Goal: Task Accomplishment & Management: Use online tool/utility

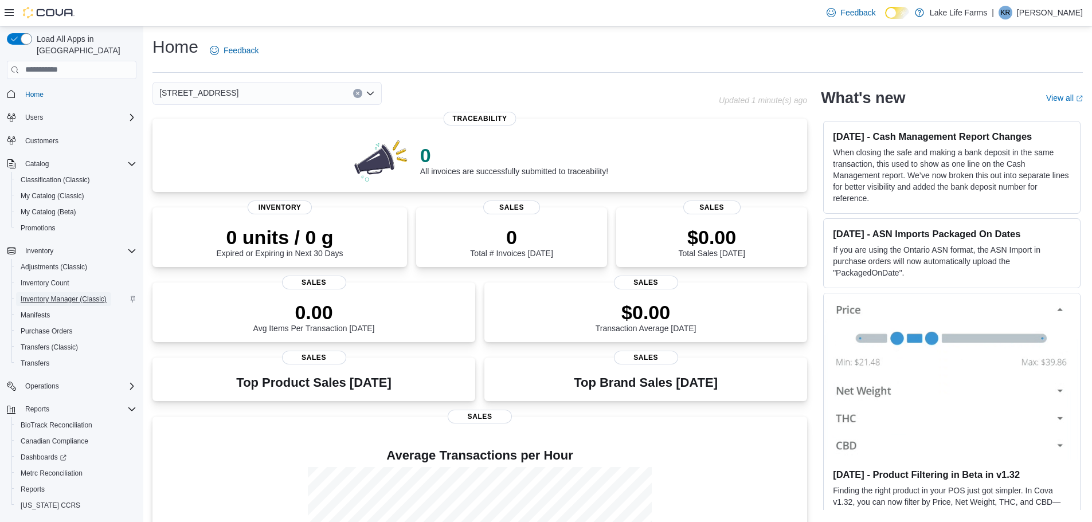
click at [86, 295] on span "Inventory Manager (Classic)" at bounding box center [64, 299] width 86 height 9
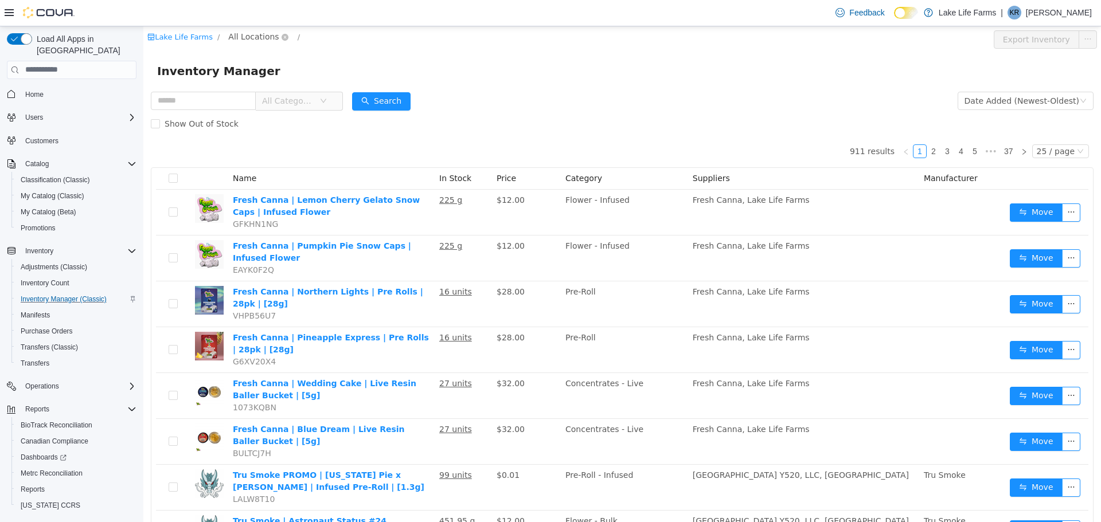
click at [228, 33] on span "All Locations" at bounding box center [253, 36] width 50 height 13
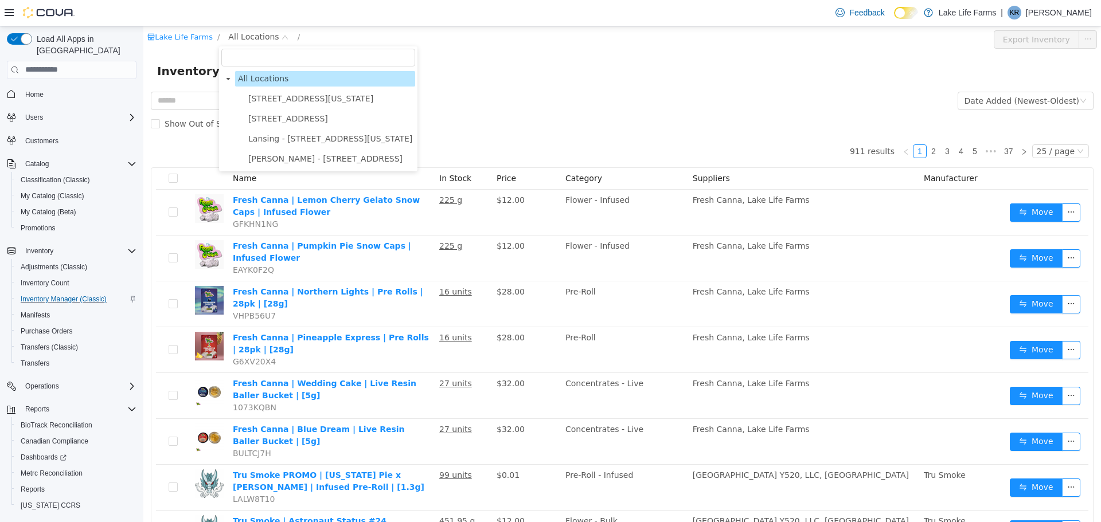
click at [283, 110] on ul "208 S Michigan Avenue 4116 17 Mile Road Lansing - 2617 E Michigan Avenue Stanto…" at bounding box center [318, 129] width 194 height 76
click at [291, 126] on span "4116 17 Mile Road" at bounding box center [330, 118] width 170 height 15
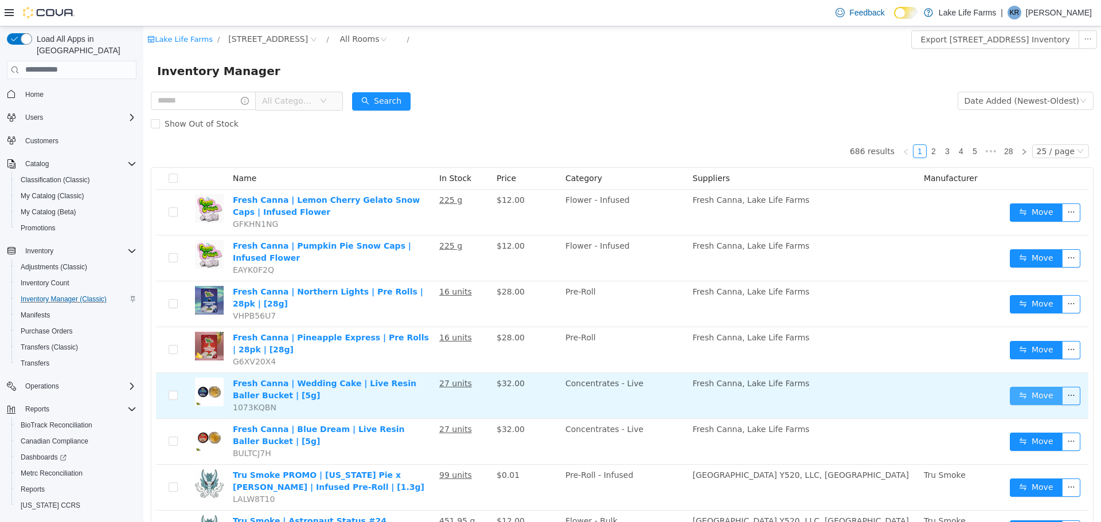
click at [1016, 386] on button "Move" at bounding box center [1035, 395] width 53 height 18
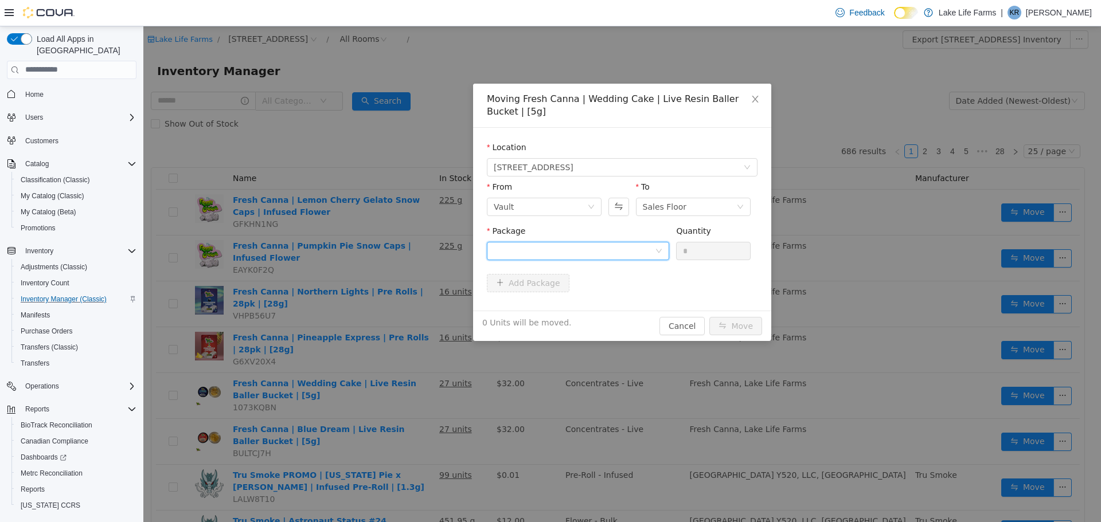
click at [664, 251] on div at bounding box center [578, 250] width 182 height 18
click at [620, 300] on li "1A40503000532DD000021916 Quantity : 27 Units" at bounding box center [578, 298] width 182 height 31
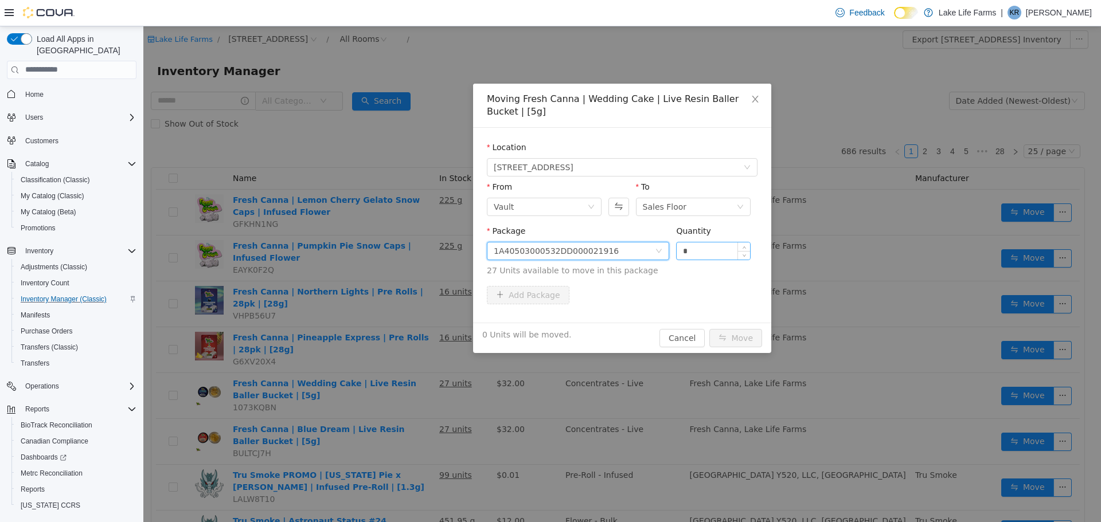
click at [702, 255] on input "*" at bounding box center [712, 250] width 73 height 17
type input "**"
click at [725, 333] on button "Move" at bounding box center [735, 337] width 53 height 18
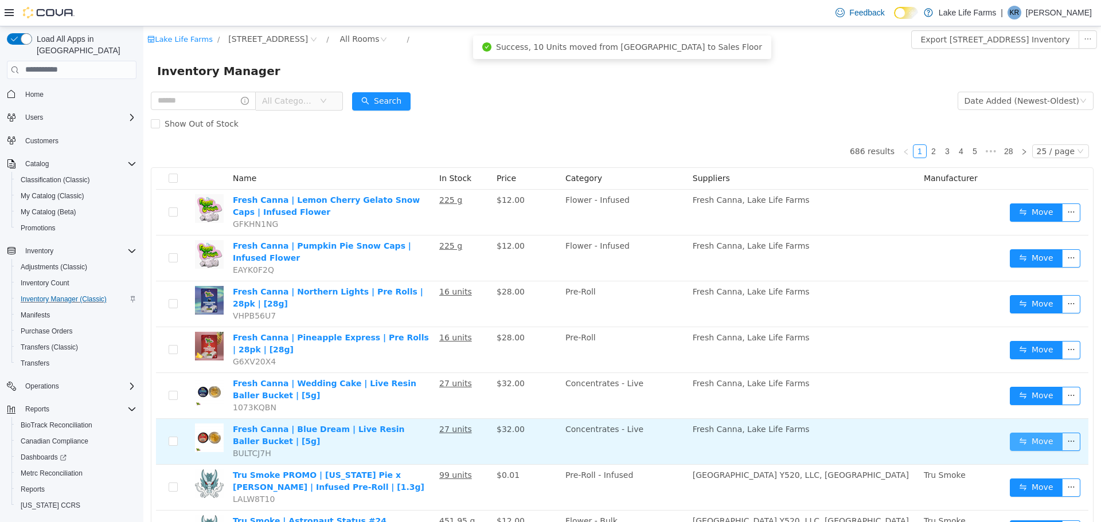
click at [1022, 433] on button "Move" at bounding box center [1035, 441] width 53 height 18
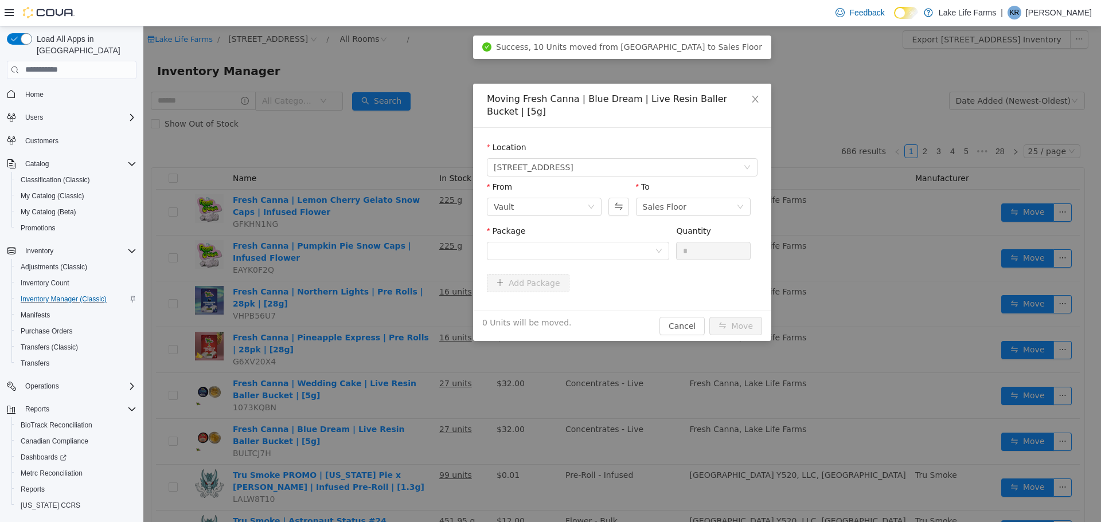
click at [621, 225] on div "Package" at bounding box center [578, 233] width 182 height 17
click at [616, 245] on div at bounding box center [574, 250] width 161 height 17
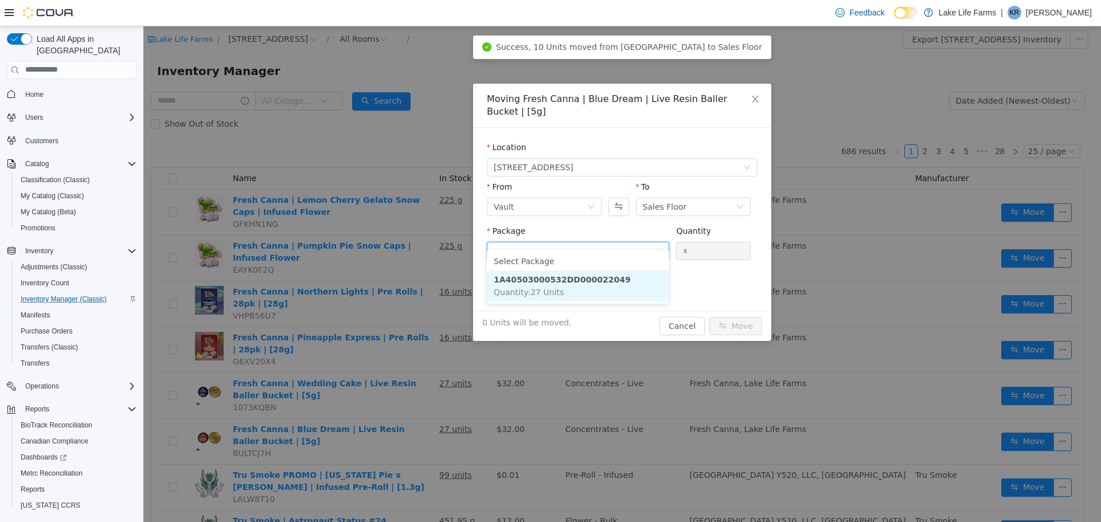
click at [600, 271] on li "1A40503000532DD000022049 Quantity : 27 Units" at bounding box center [578, 285] width 182 height 31
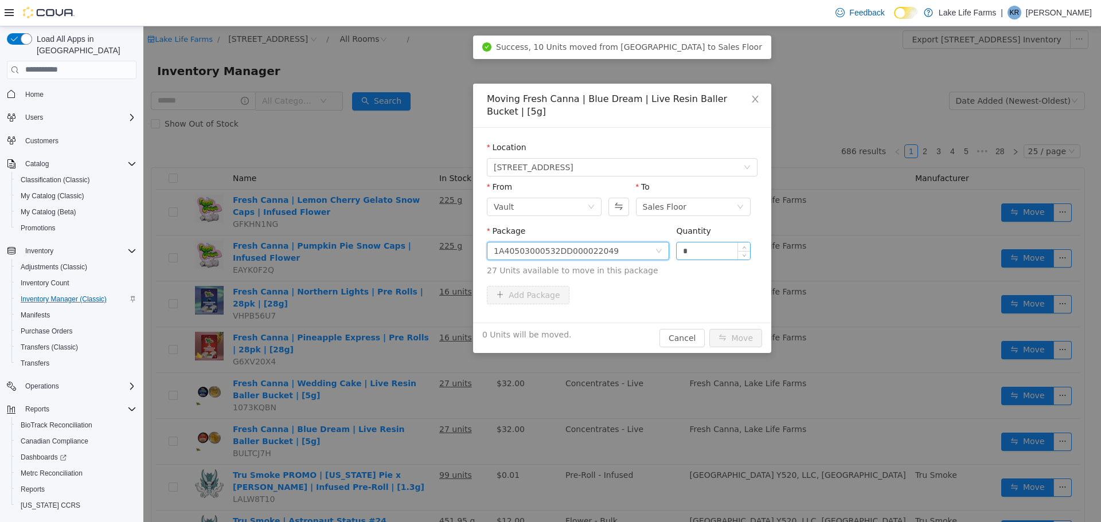
click at [705, 242] on input "*" at bounding box center [712, 250] width 73 height 17
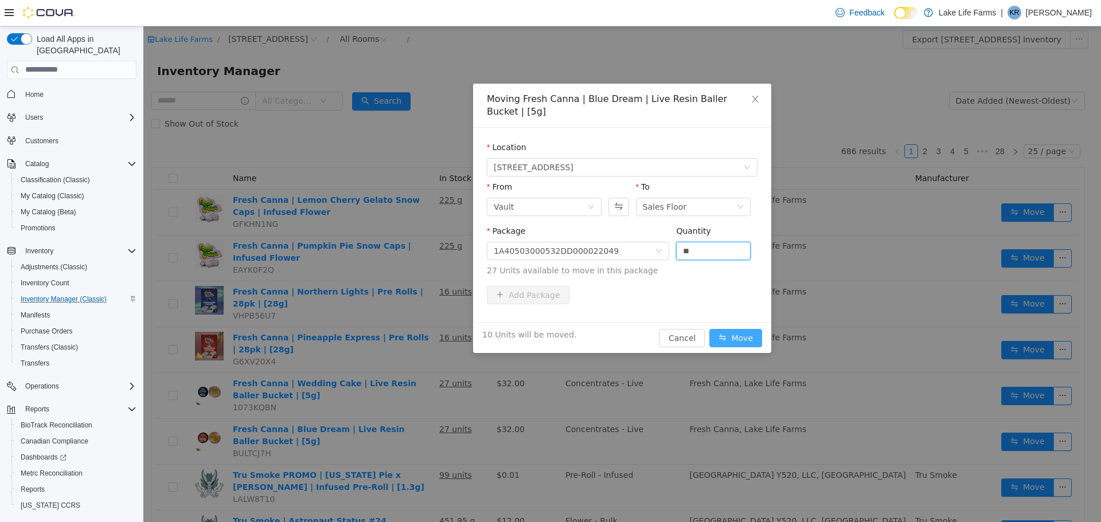
type input "**"
click at [745, 328] on button "Move" at bounding box center [735, 337] width 53 height 18
